Goal: Information Seeking & Learning: Learn about a topic

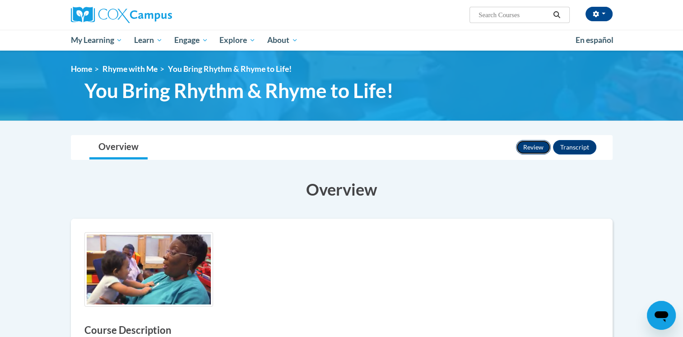
click at [525, 144] on button "Review" at bounding box center [533, 147] width 35 height 14
click at [570, 145] on button "Transcript" at bounding box center [574, 147] width 43 height 14
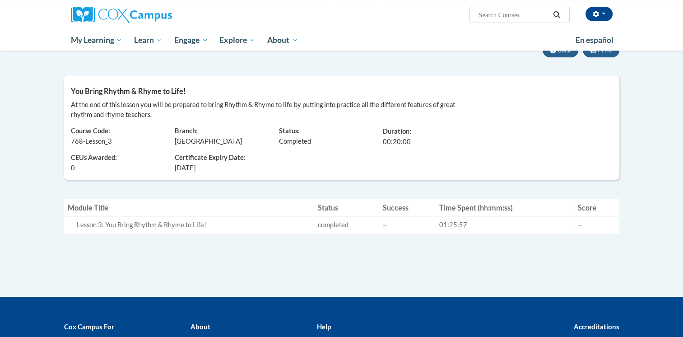
scroll to position [65, 0]
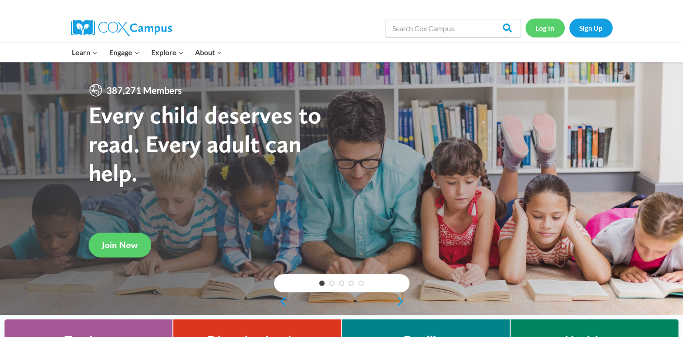
click at [544, 28] on link "Log In" at bounding box center [544, 28] width 39 height 19
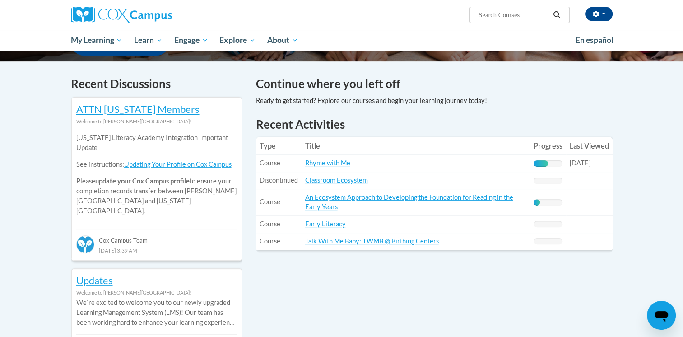
scroll to position [271, 0]
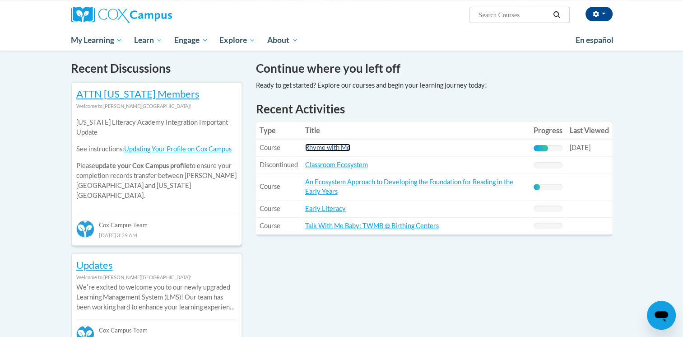
click at [327, 147] on link "Rhyme with Me" at bounding box center [327, 148] width 45 height 8
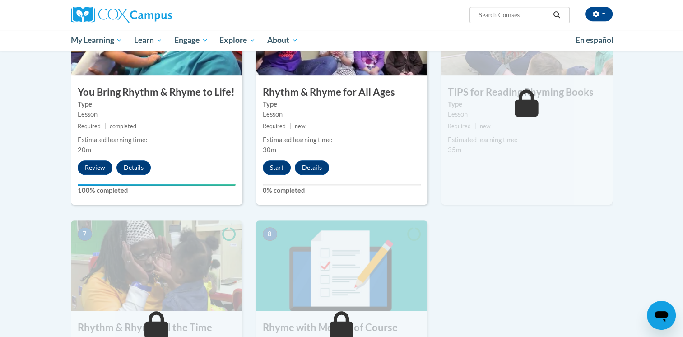
scroll to position [497, 0]
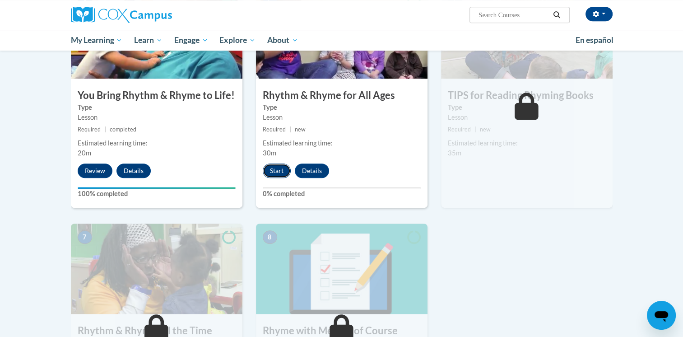
click at [278, 173] on button "Start" at bounding box center [277, 170] width 28 height 14
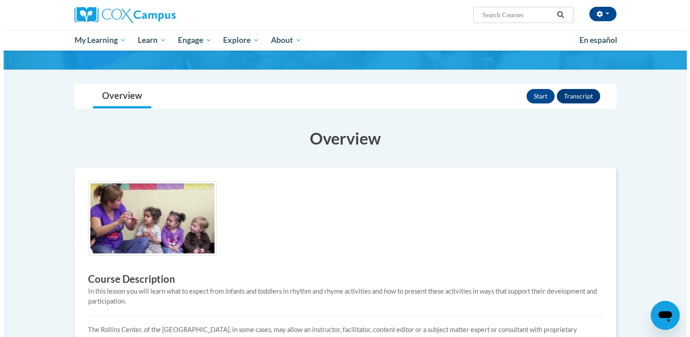
scroll to position [45, 0]
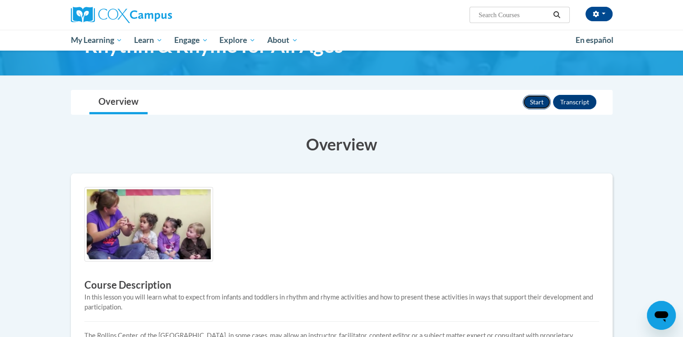
click at [532, 107] on button "Start" at bounding box center [537, 102] width 28 height 14
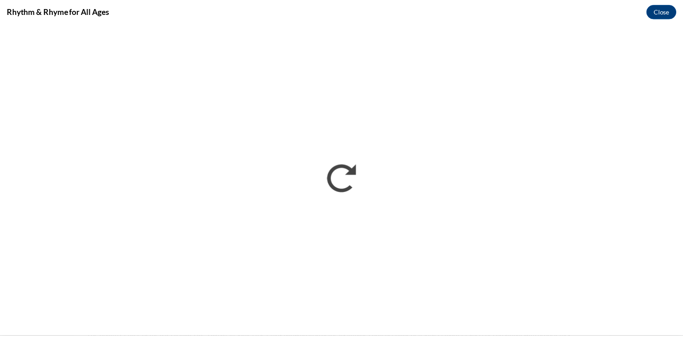
scroll to position [0, 0]
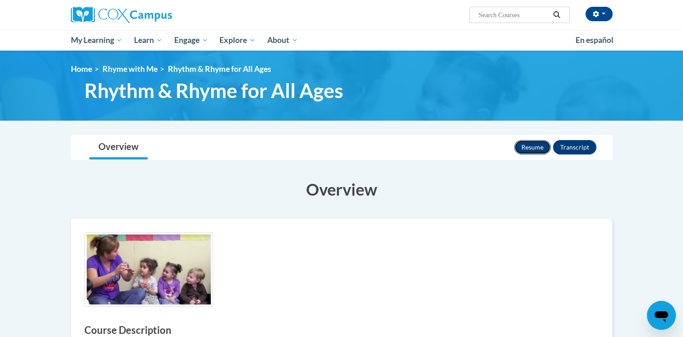
click at [534, 144] on button "Resume" at bounding box center [532, 147] width 37 height 14
